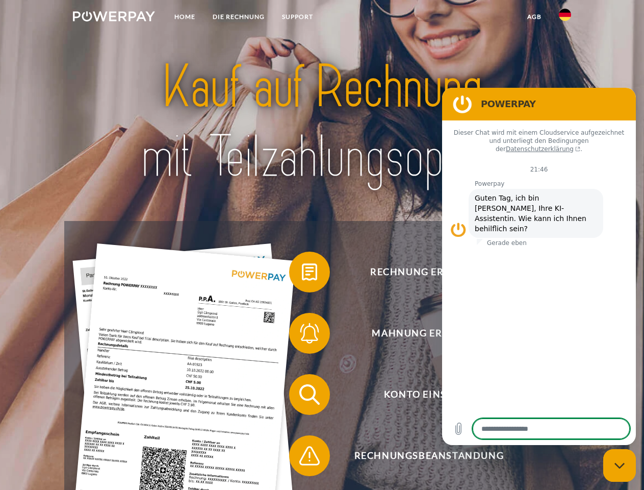
click at [114, 18] on img at bounding box center [114, 16] width 82 height 10
click at [565, 18] on img at bounding box center [565, 15] width 12 height 12
click at [534, 17] on link "agb" at bounding box center [535, 17] width 32 height 18
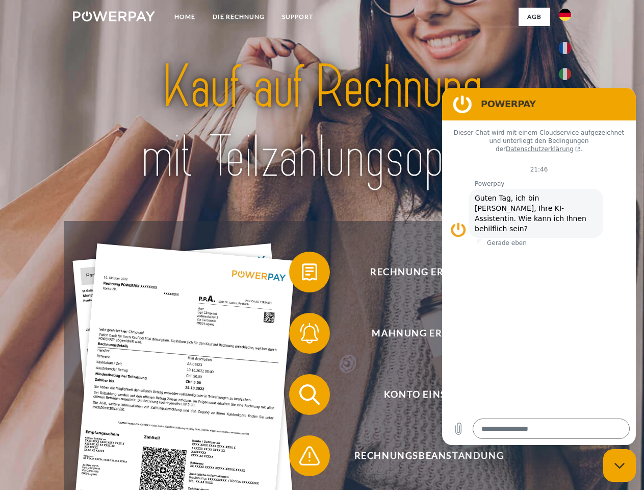
click at [302, 274] on span at bounding box center [294, 271] width 51 height 51
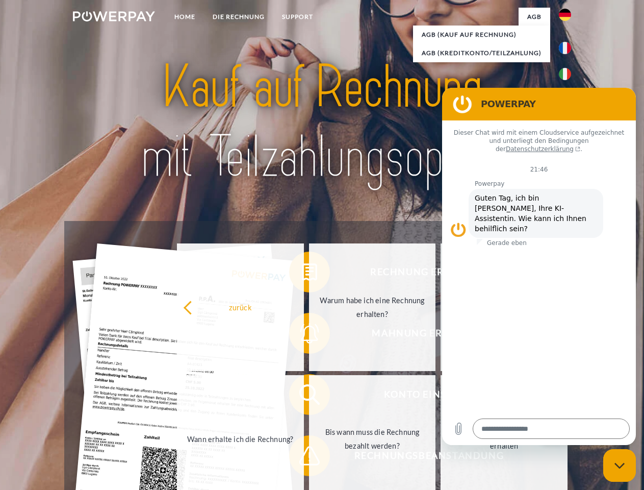
click at [302, 335] on div "Rechnung erhalten? Mahnung erhalten? Konto einsehen" at bounding box center [321, 425] width 515 height 408
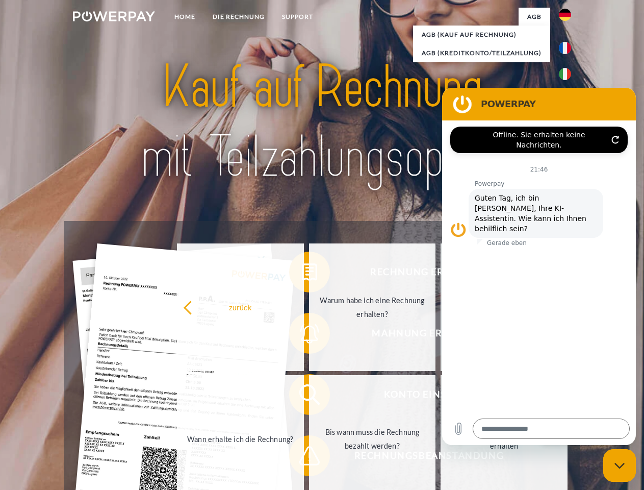
click at [309, 396] on link "Bis wann muss die Rechnung bezahlt werden?" at bounding box center [372, 439] width 127 height 128
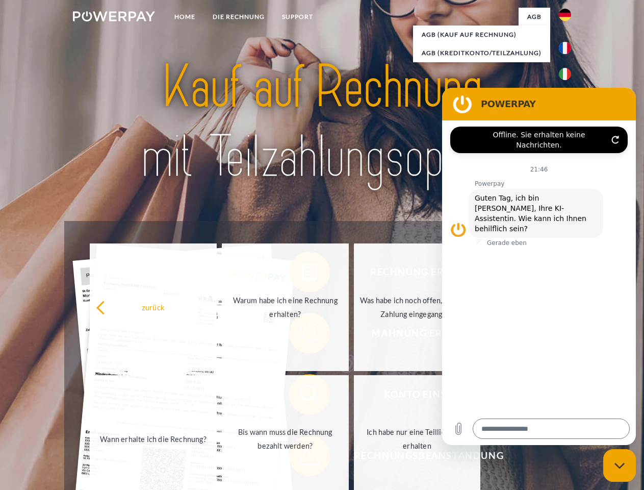
click at [302, 457] on span at bounding box center [294, 455] width 51 height 51
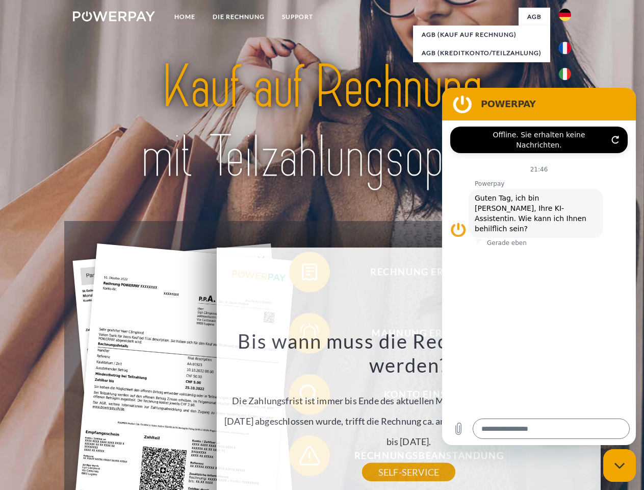
click at [620, 465] on icon "Messaging-Fenster schließen" at bounding box center [620, 465] width 11 height 7
type textarea "*"
